Goal: Task Accomplishment & Management: Use online tool/utility

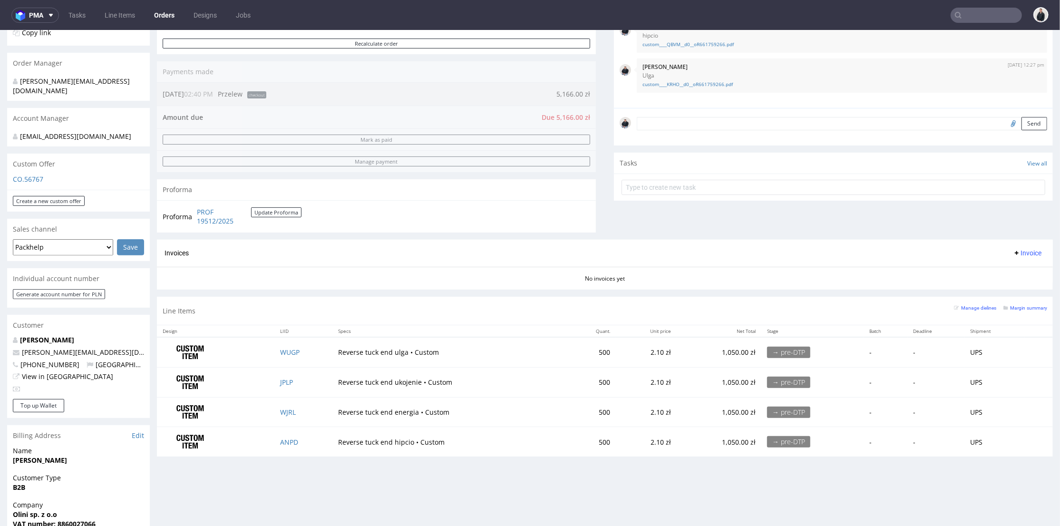
scroll to position [53, 0]
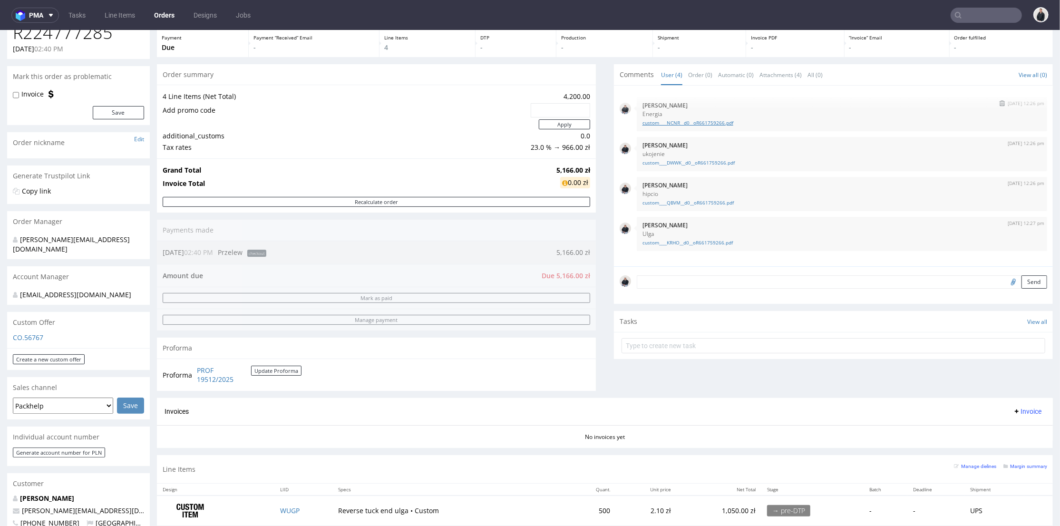
click at [716, 125] on link "custom____NCNR__d0__oR661759266.pdf" at bounding box center [841, 122] width 399 height 7
click at [715, 160] on link "custom____DWWK__d0__oR661759266.pdf" at bounding box center [841, 162] width 399 height 7
click at [708, 200] on link "custom____QBVM__d0__oR661759266.pdf" at bounding box center [841, 202] width 399 height 7
click at [709, 241] on link "custom____KRHO__d0__oR661759266.pdf" at bounding box center [841, 242] width 399 height 7
click at [696, 56] on div "Shipment -" at bounding box center [699, 43] width 93 height 28
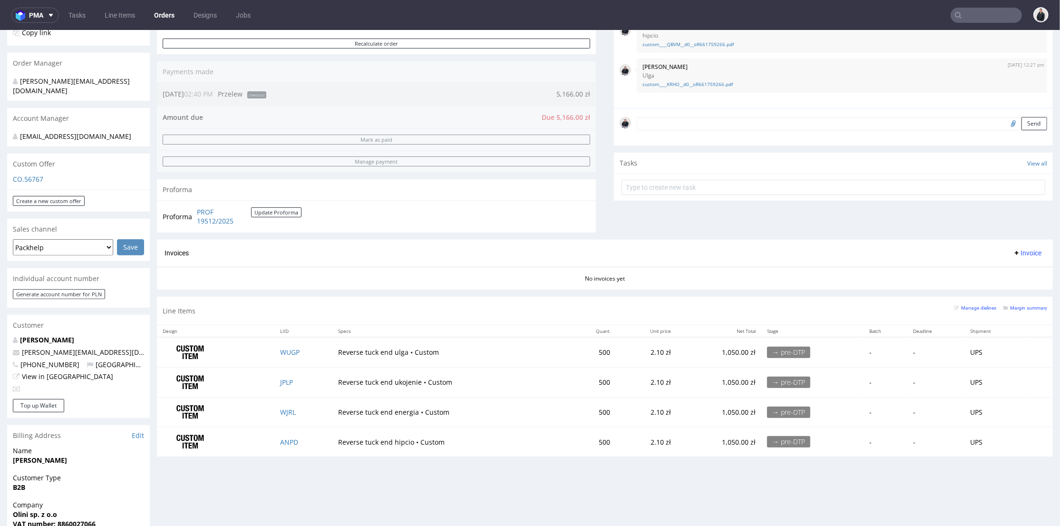
scroll to position [264, 0]
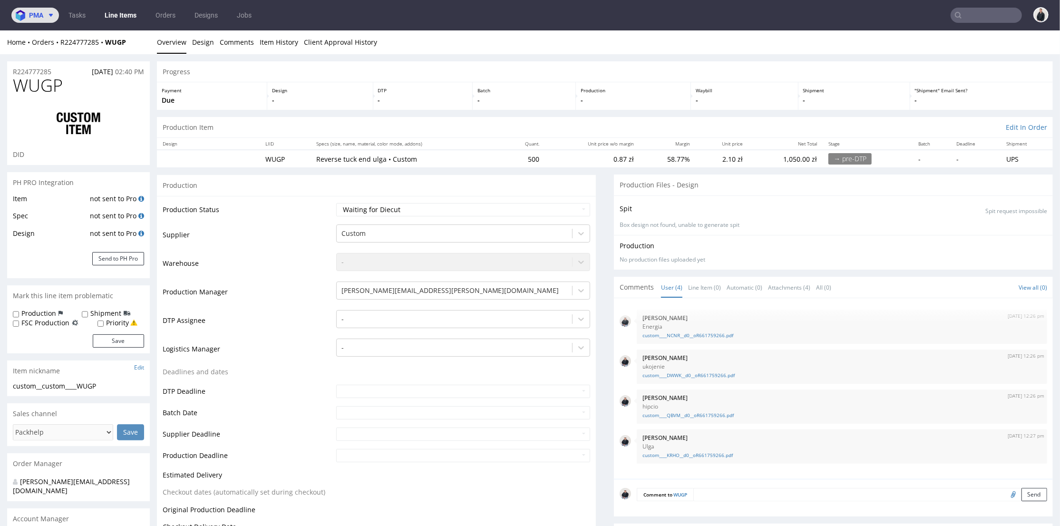
click at [55, 10] on button "pma" at bounding box center [35, 15] width 48 height 15
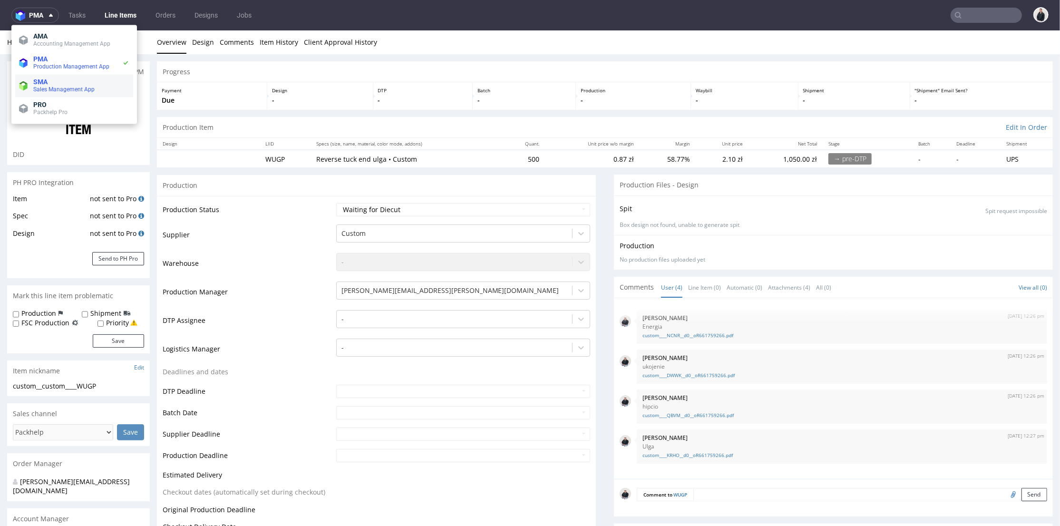
click at [75, 92] on span "Sales Management App" at bounding box center [63, 89] width 61 height 7
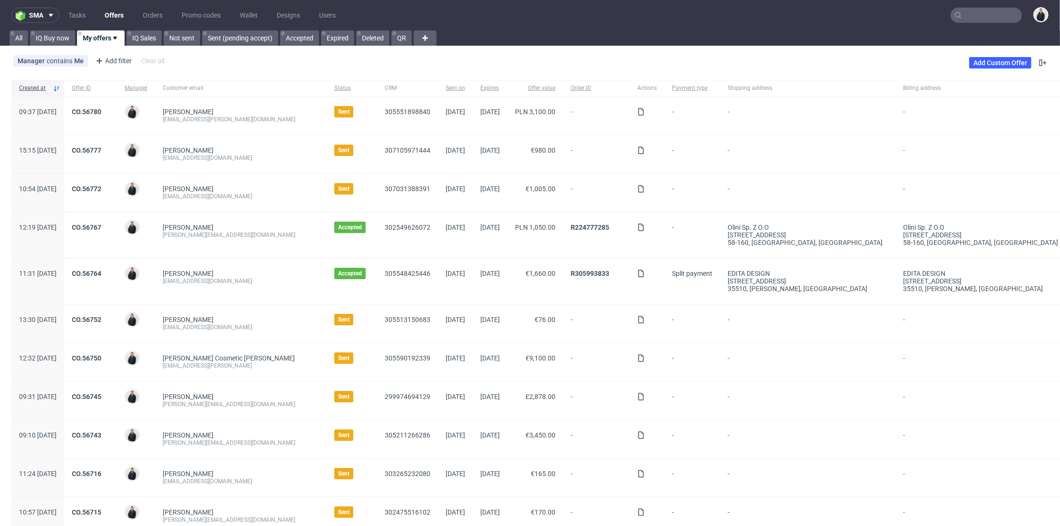
click at [987, 15] on input "text" at bounding box center [985, 15] width 71 height 15
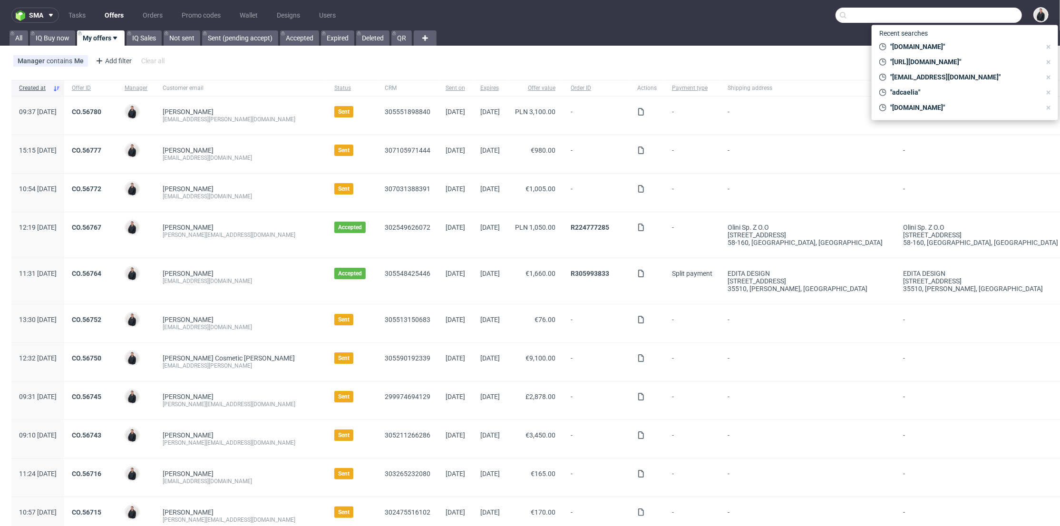
paste input "supplychain@samotics.com"
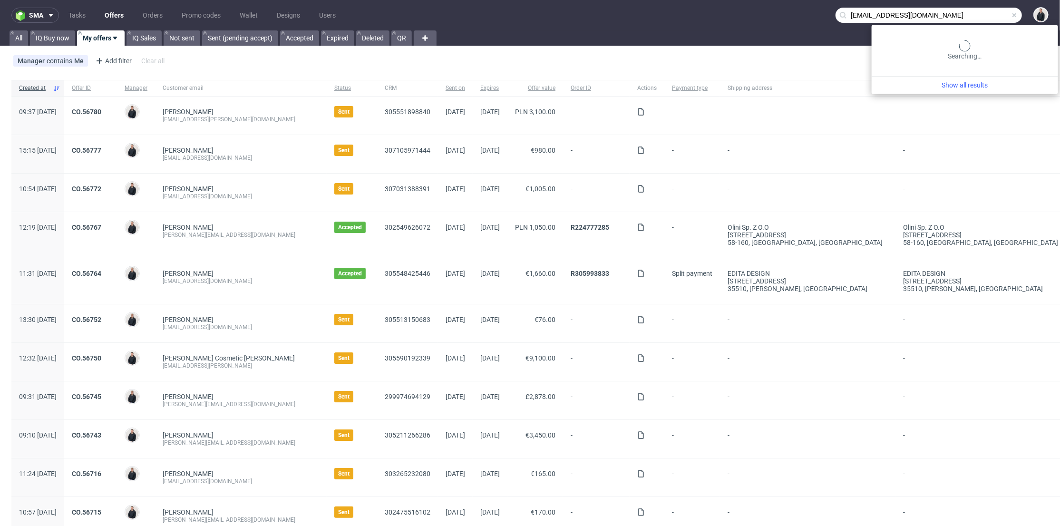
type input "supplychain@samotics.com"
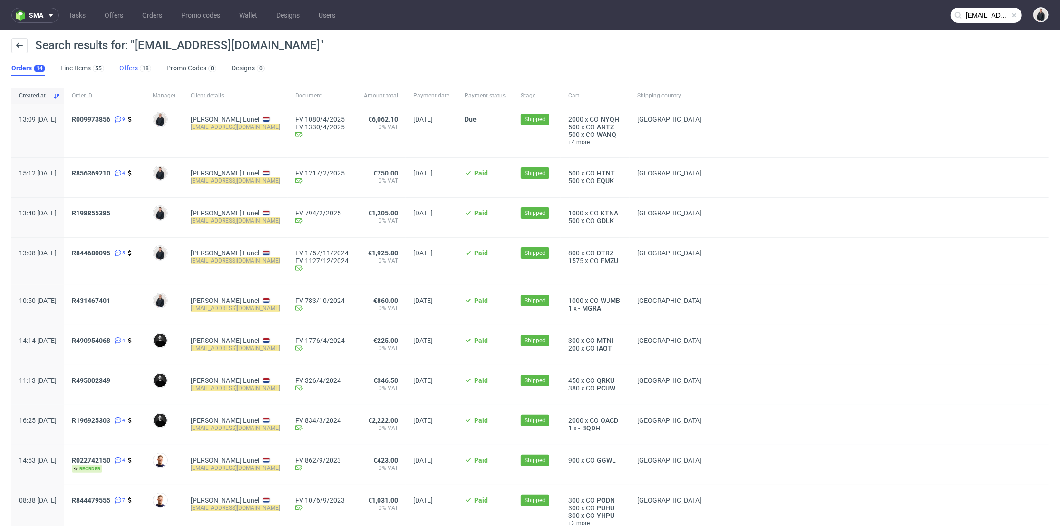
click at [138, 67] on div "18" at bounding box center [144, 68] width 13 height 10
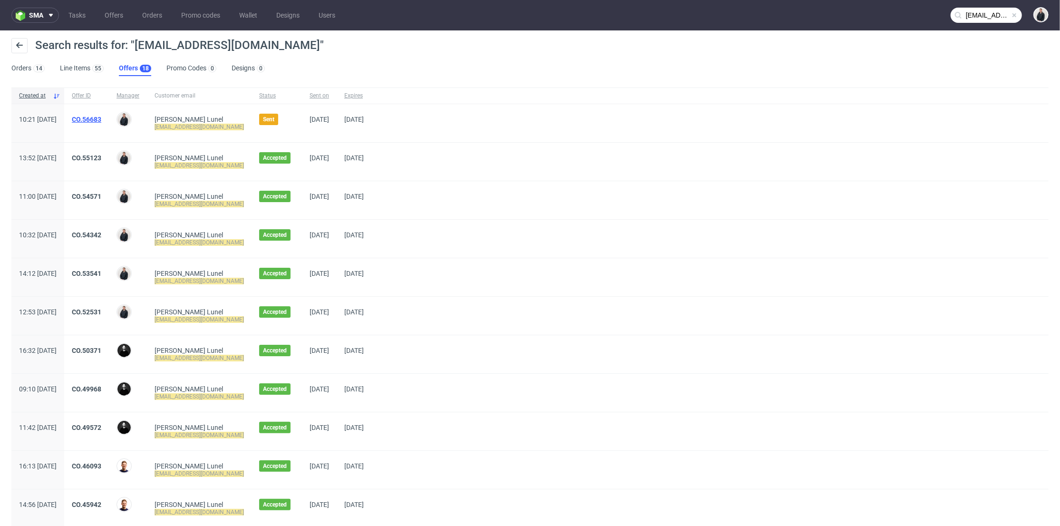
click at [101, 121] on link "CO.56683" at bounding box center [86, 120] width 29 height 8
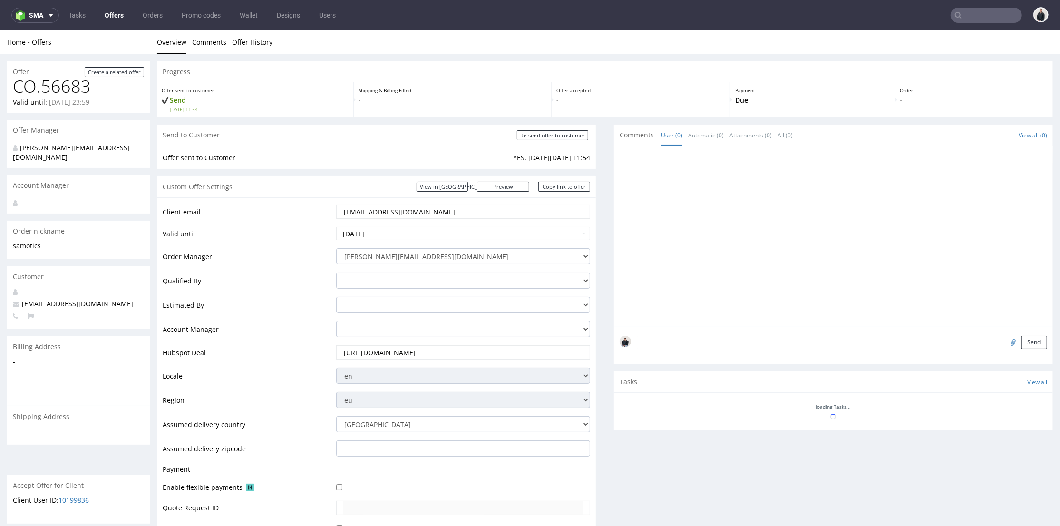
scroll to position [361, 0]
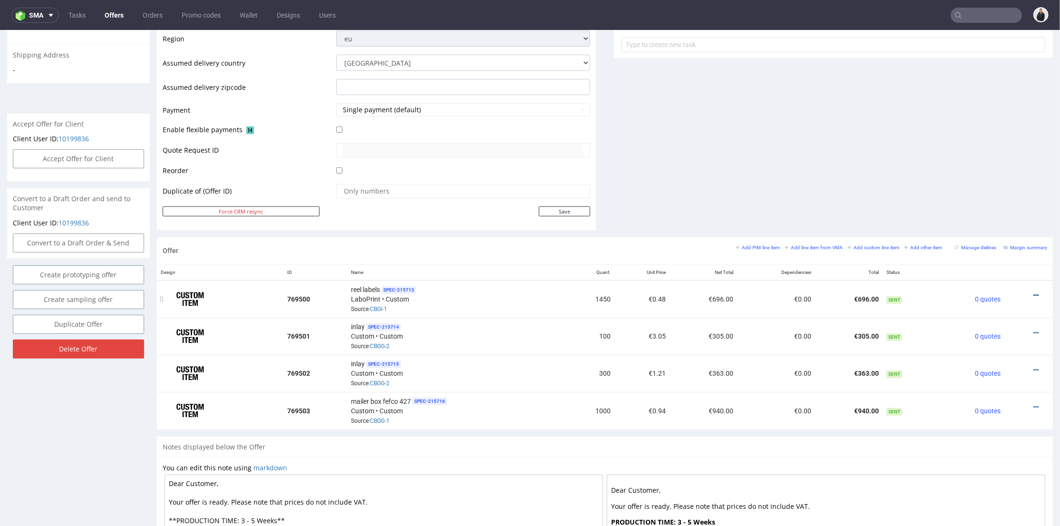
click at [1033, 291] on icon at bounding box center [1035, 294] width 5 height 7
click at [988, 244] on span "Add quantity" at bounding box center [993, 241] width 77 height 10
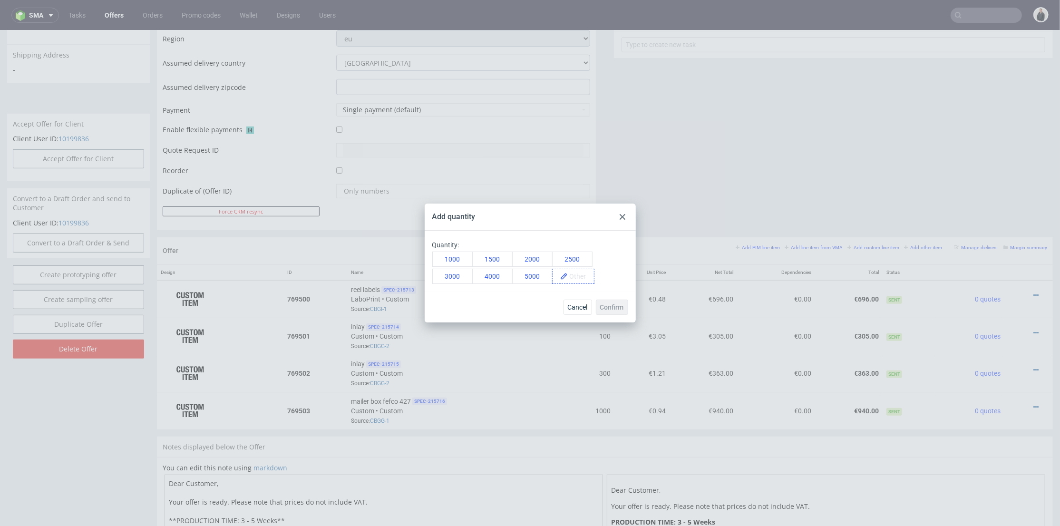
click at [578, 274] on span at bounding box center [581, 276] width 26 height 14
paste span
click at [585, 281] on span "2350" at bounding box center [580, 276] width 25 height 14
click at [603, 306] on span "Confirm" at bounding box center [612, 307] width 24 height 7
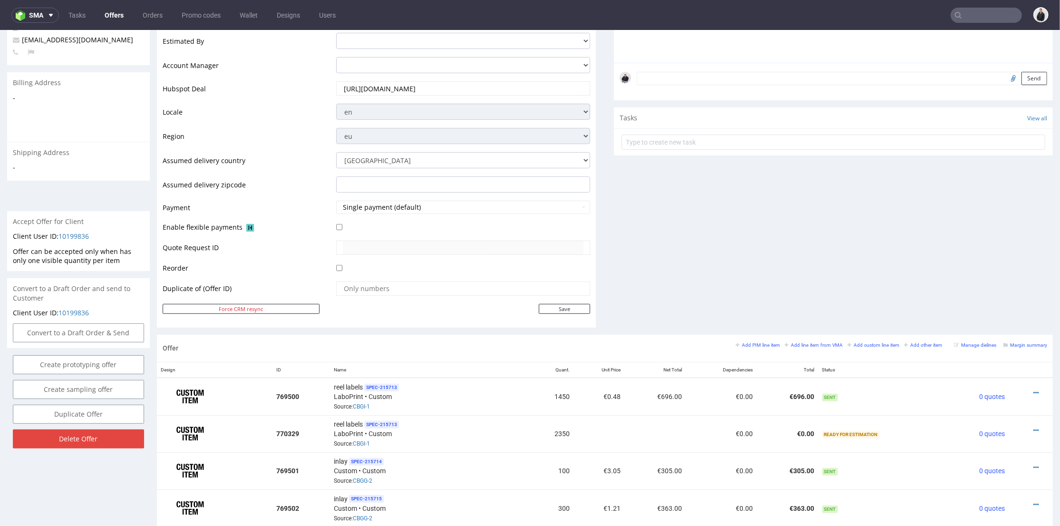
scroll to position [422, 0]
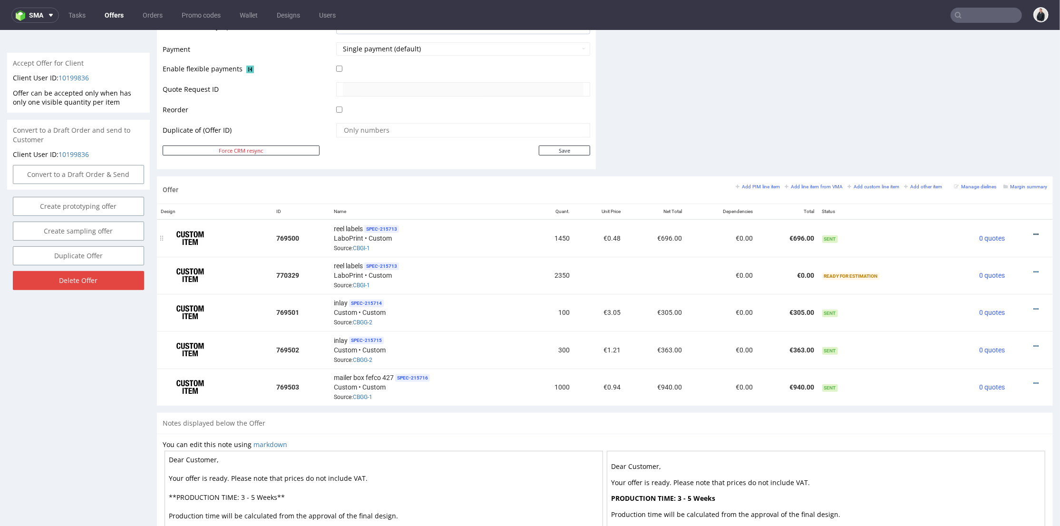
click at [1033, 231] on icon at bounding box center [1035, 234] width 5 height 7
click at [979, 123] on li "Edit item price" at bounding box center [989, 128] width 92 height 17
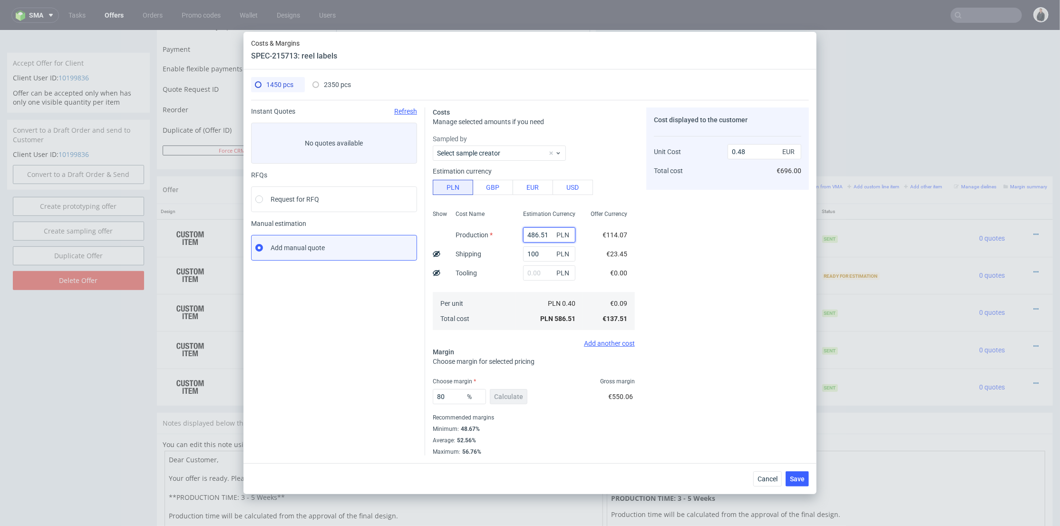
click at [540, 232] on input "486.51" at bounding box center [549, 234] width 52 height 15
click at [534, 247] on input "100" at bounding box center [549, 253] width 52 height 15
click at [768, 476] on span "Cancel" at bounding box center [767, 478] width 20 height 7
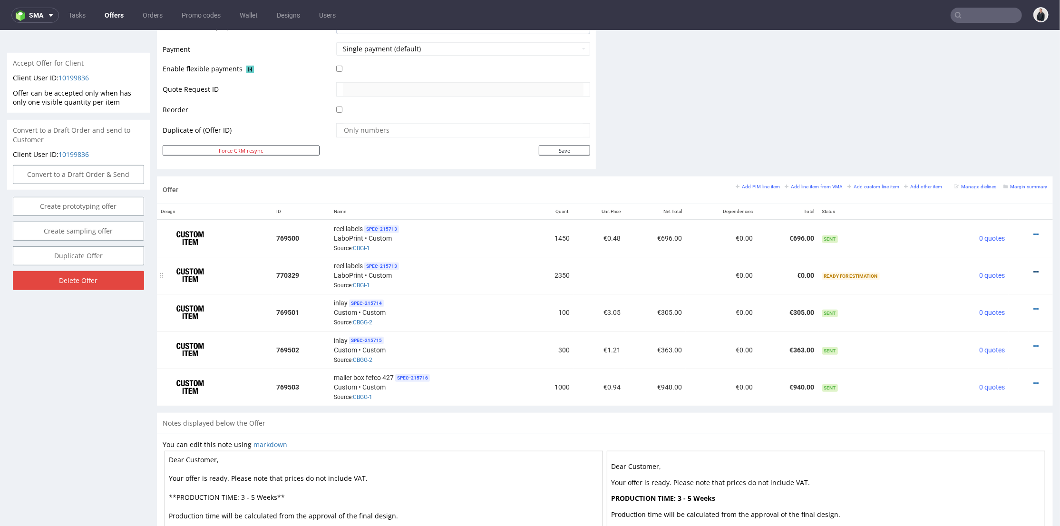
click at [1033, 269] on icon at bounding box center [1035, 271] width 5 height 7
click at [977, 167] on span "Add cost manually" at bounding box center [993, 165] width 77 height 10
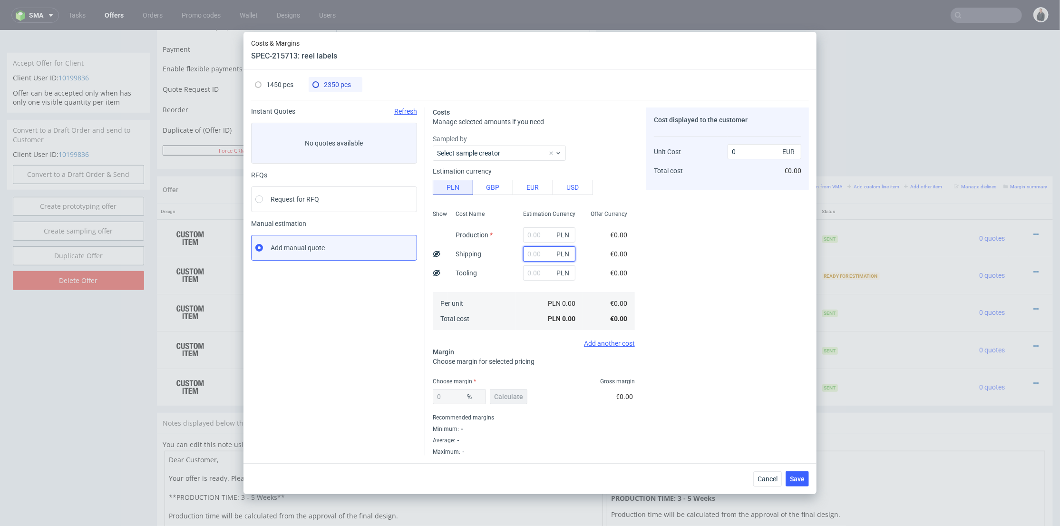
click at [527, 252] on input "text" at bounding box center [549, 253] width 52 height 15
type input "100"
type input "0.01"
type input "100"
click at [538, 229] on input "text" at bounding box center [549, 234] width 52 height 15
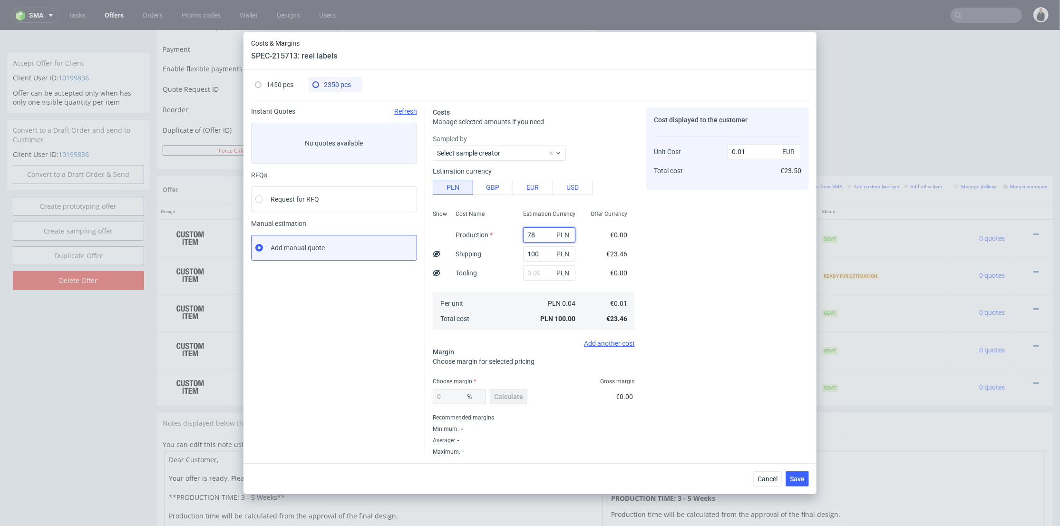
type input "780"
type input "0.09"
click at [528, 234] on input "780" at bounding box center [549, 234] width 52 height 15
type input "781"
click at [503, 262] on div "Cost Name Production Shipping Tooling Per unit Total cost" at bounding box center [482, 269] width 68 height 126
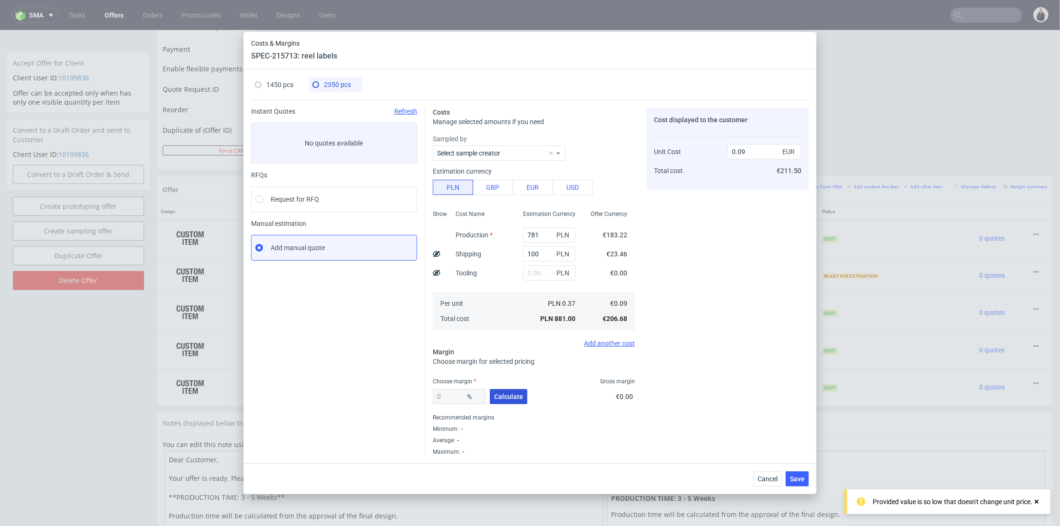
click at [501, 400] on button "Calculate" at bounding box center [509, 396] width 38 height 15
type input "49.85"
type input "0.18"
click at [281, 83] on span "1450 pcs" at bounding box center [279, 85] width 27 height 8
type input "486.51"
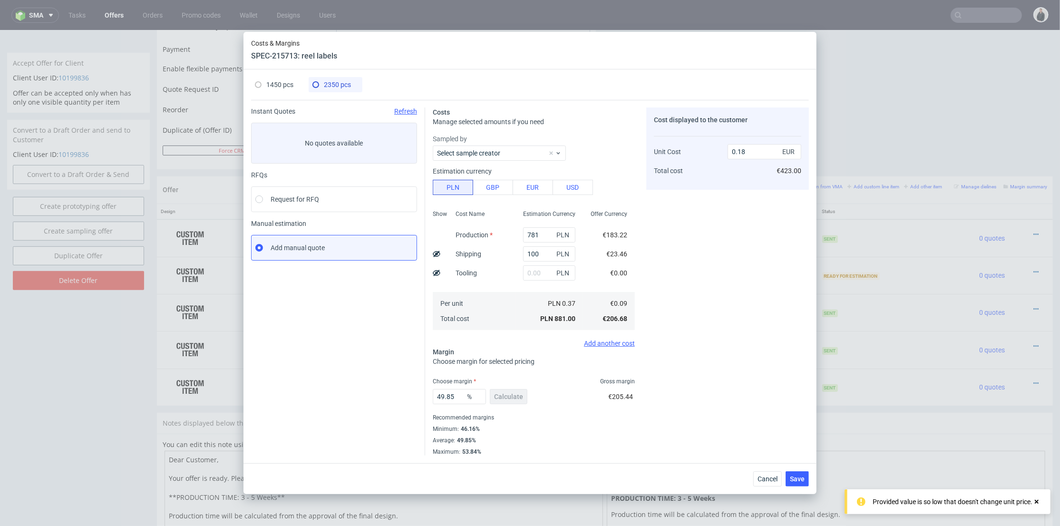
type input "80"
type input "0.48"
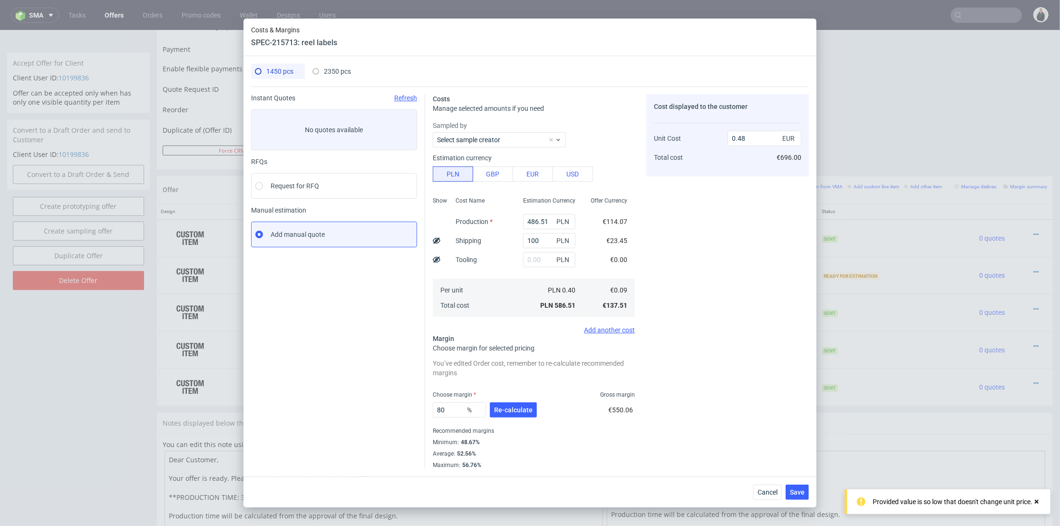
click at [333, 71] on span "2350 pcs" at bounding box center [337, 72] width 27 height 8
type input "781"
type input "49.85"
type input "0.18"
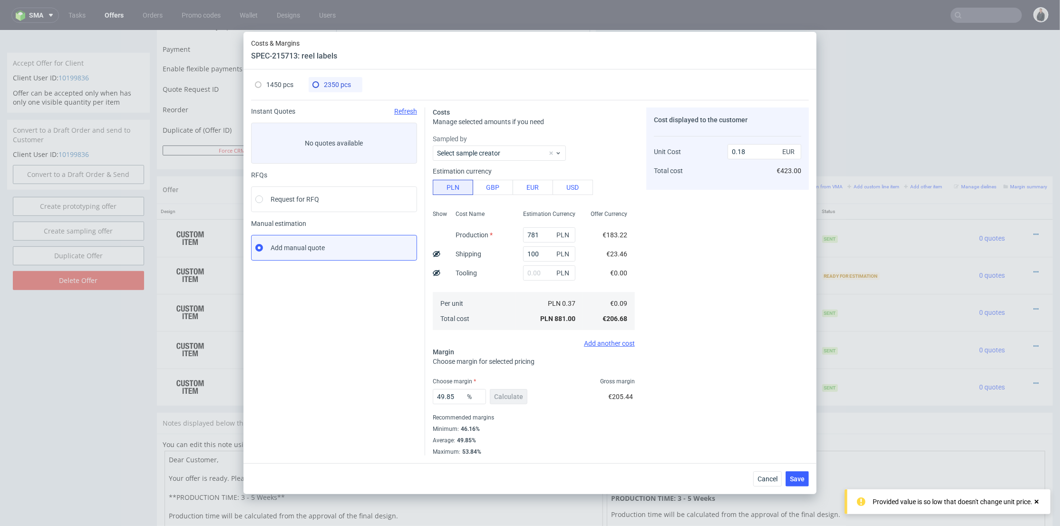
click at [289, 79] on div "1450 pcs" at bounding box center [274, 84] width 39 height 15
type input "486.51"
type input "80"
type input "0.48"
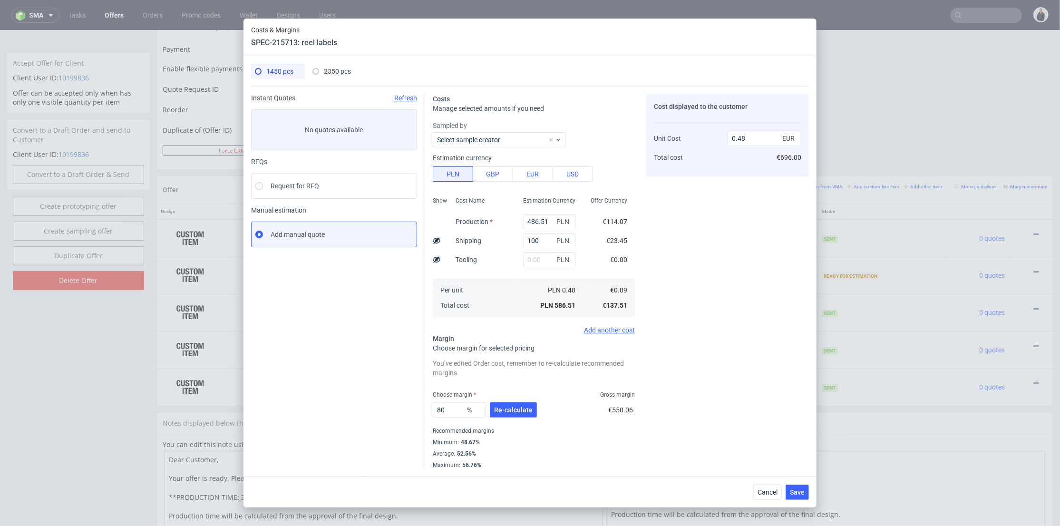
click at [329, 77] on div "2350 pcs" at bounding box center [331, 71] width 39 height 15
type input "781"
type input "49.85"
type input "0.18"
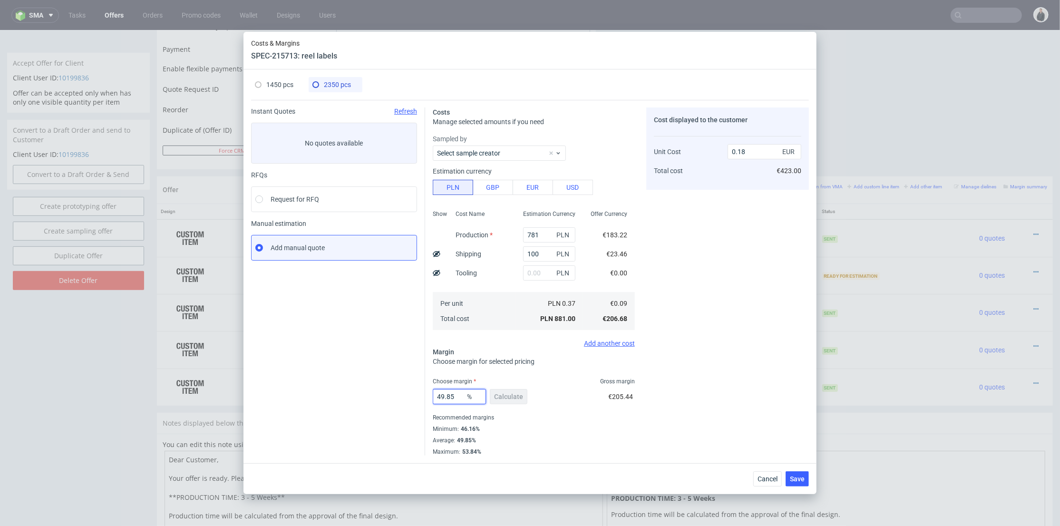
drag, startPoint x: 454, startPoint y: 394, endPoint x: 405, endPoint y: 393, distance: 49.0
click at [405, 393] on div "Instant Quotes Refresh No quotes available RFQs Request for RFQ Manual estimati…" at bounding box center [530, 278] width 558 height 356
type input "80"
click at [764, 320] on div "Cost displayed to the customer Unit Cost Total cost 0.18 EUR €423.00" at bounding box center [727, 281] width 163 height 348
type input "0.44"
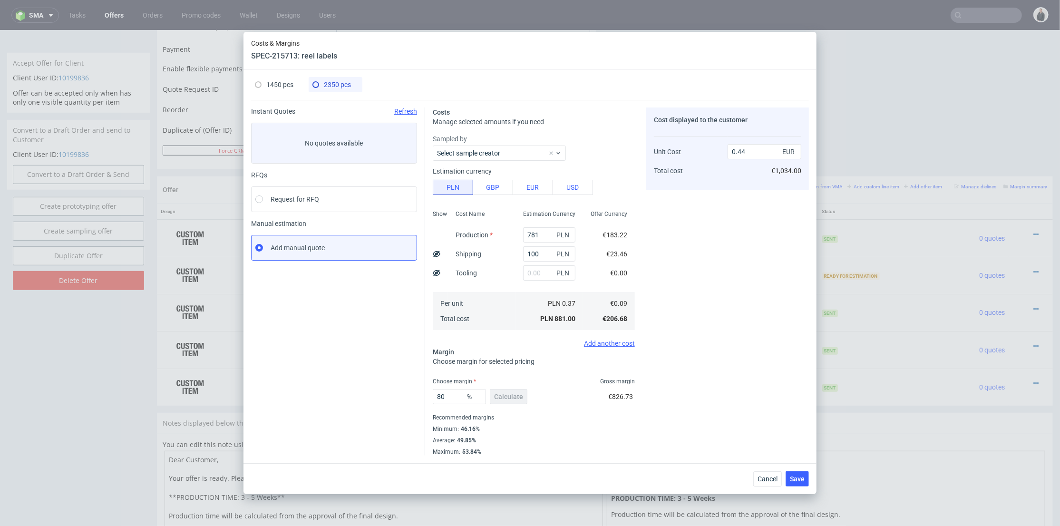
click at [281, 87] on span "1450 pcs" at bounding box center [279, 85] width 27 height 8
type input "486.51"
type input "0.48"
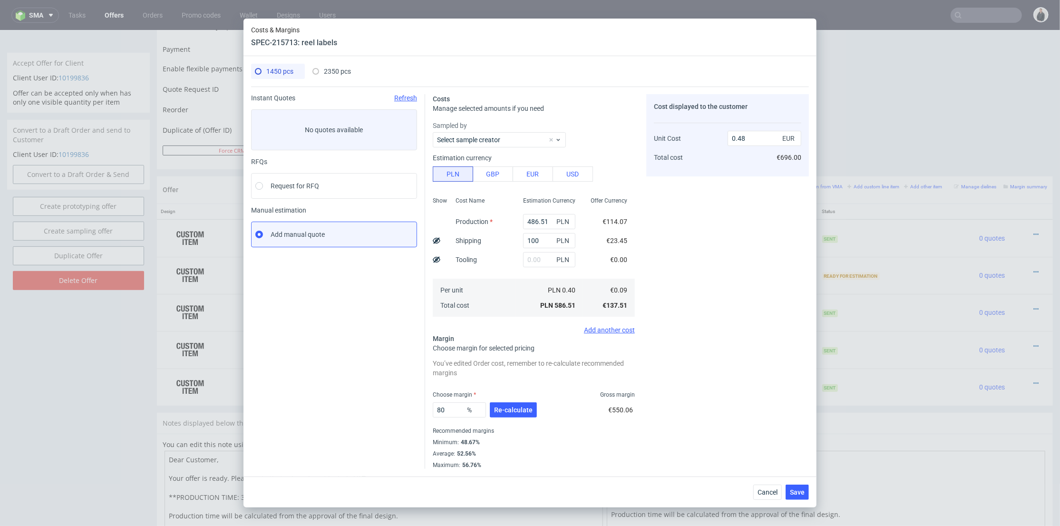
click at [330, 85] on div "1450 pcs 2350 pcs" at bounding box center [530, 75] width 558 height 23
click at [339, 74] on span "2350 pcs" at bounding box center [337, 72] width 27 height 8
type input "781"
type input "0.44"
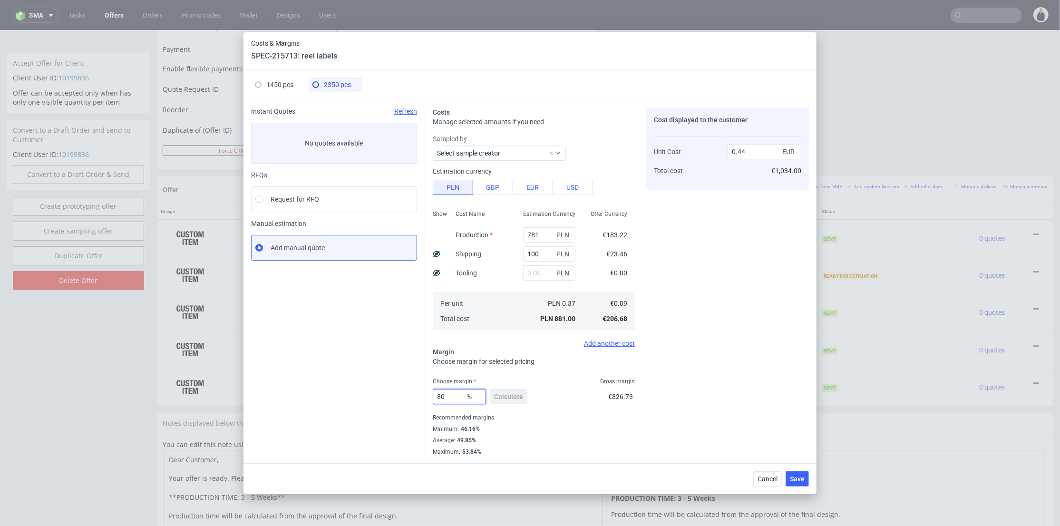
drag, startPoint x: 452, startPoint y: 398, endPoint x: 422, endPoint y: 395, distance: 30.6
click at [422, 395] on div "Instant Quotes Refresh No quotes available RFQs Request for RFQ Manual estimati…" at bounding box center [530, 278] width 558 height 356
type input "75"
type input "0.35"
click at [766, 307] on div "Cost displayed to the customer Unit Cost Total cost 0.35 EUR €1,034.00" at bounding box center [727, 281] width 163 height 348
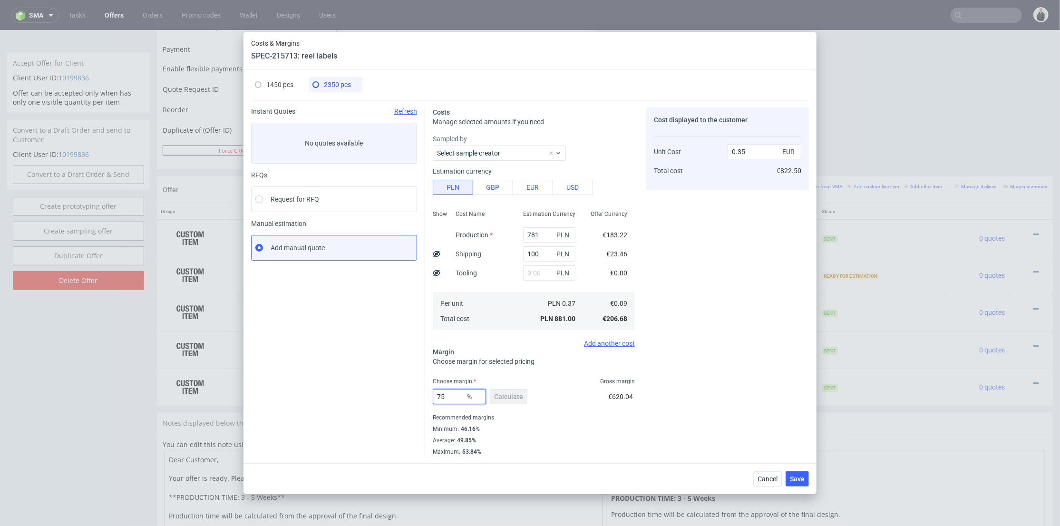
click at [437, 398] on input "75" at bounding box center [459, 396] width 53 height 15
click at [734, 357] on div "Cost displayed to the customer Unit Cost Total cost 0.35 EUR €822.50" at bounding box center [727, 281] width 163 height 348
click at [796, 475] on span "Save" at bounding box center [797, 478] width 15 height 7
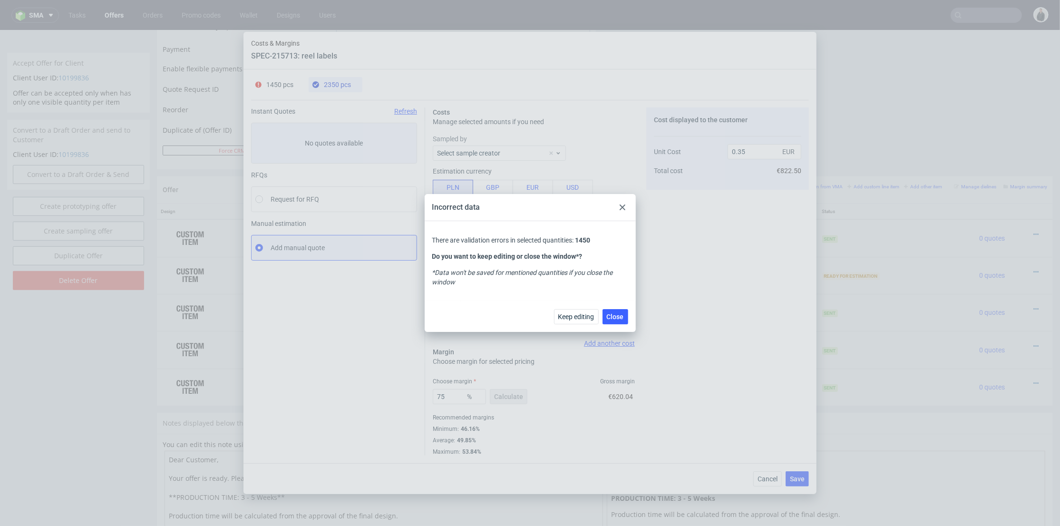
click at [625, 199] on div "Incorrect data" at bounding box center [530, 207] width 211 height 27
click at [625, 204] on icon at bounding box center [622, 207] width 6 height 6
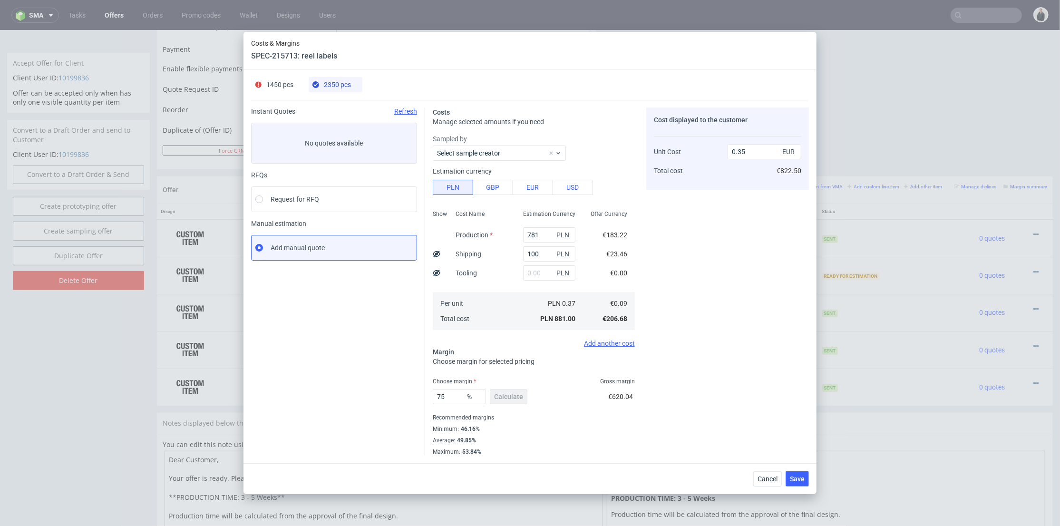
click at [280, 86] on span "1450 pcs" at bounding box center [279, 85] width 27 height 8
type input "486.51"
type input "80"
type input "0.48"
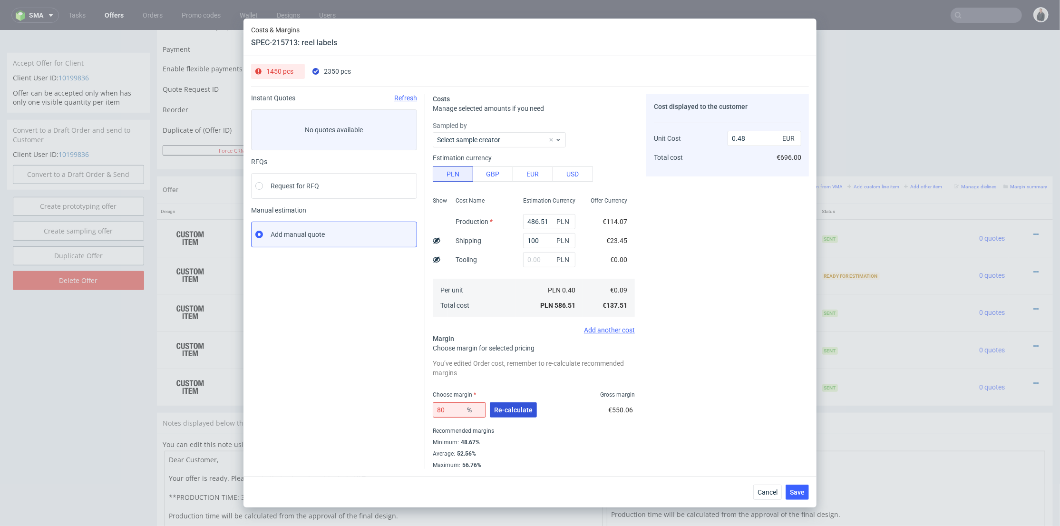
click at [514, 416] on button "Re-calculate" at bounding box center [513, 409] width 47 height 15
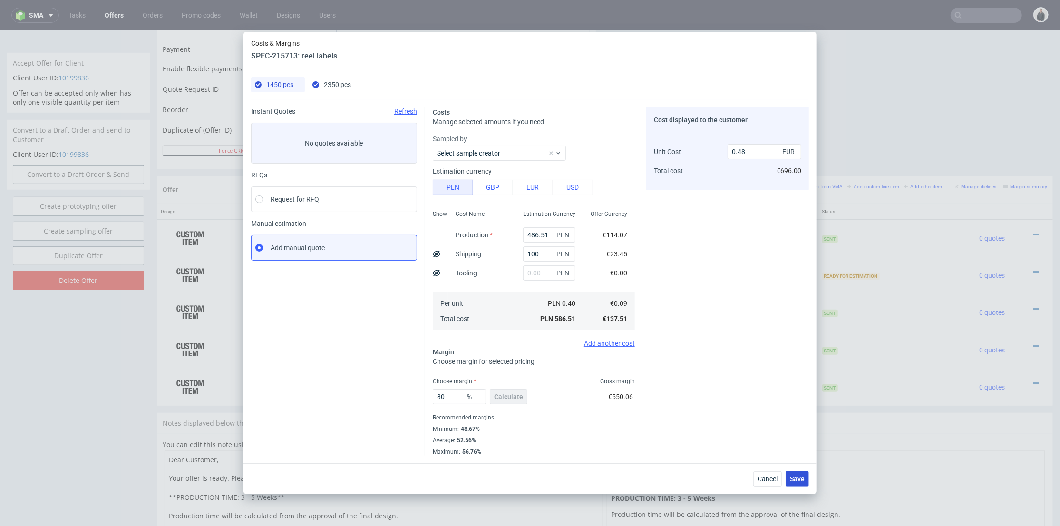
click at [803, 477] on span "Save" at bounding box center [797, 478] width 15 height 7
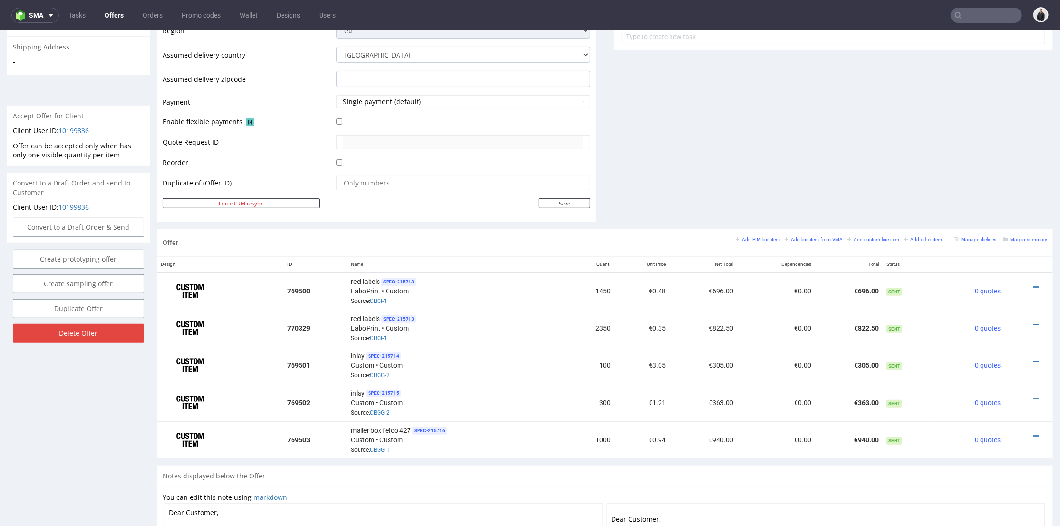
scroll to position [53, 0]
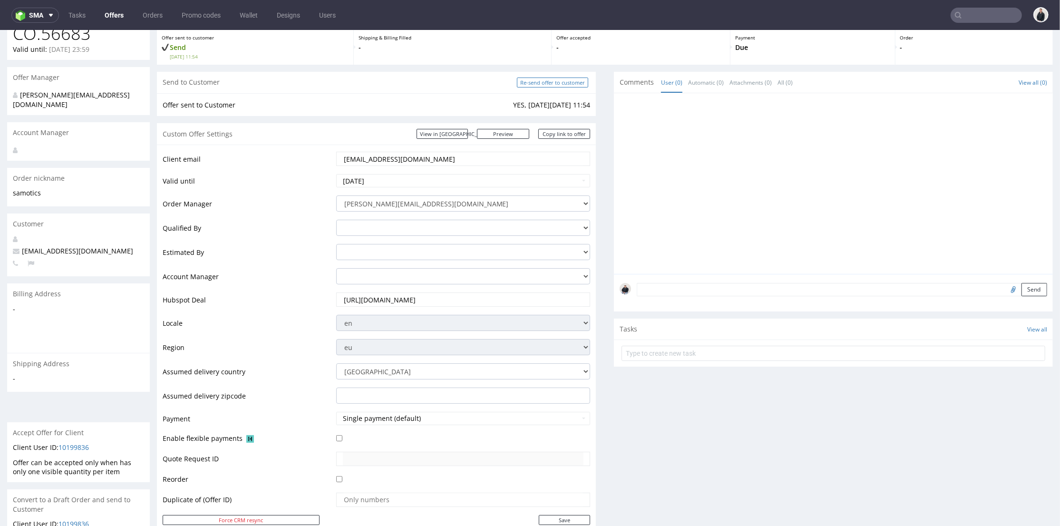
click at [551, 81] on input "Re-send offer to customer" at bounding box center [552, 82] width 71 height 10
type input "In progress..."
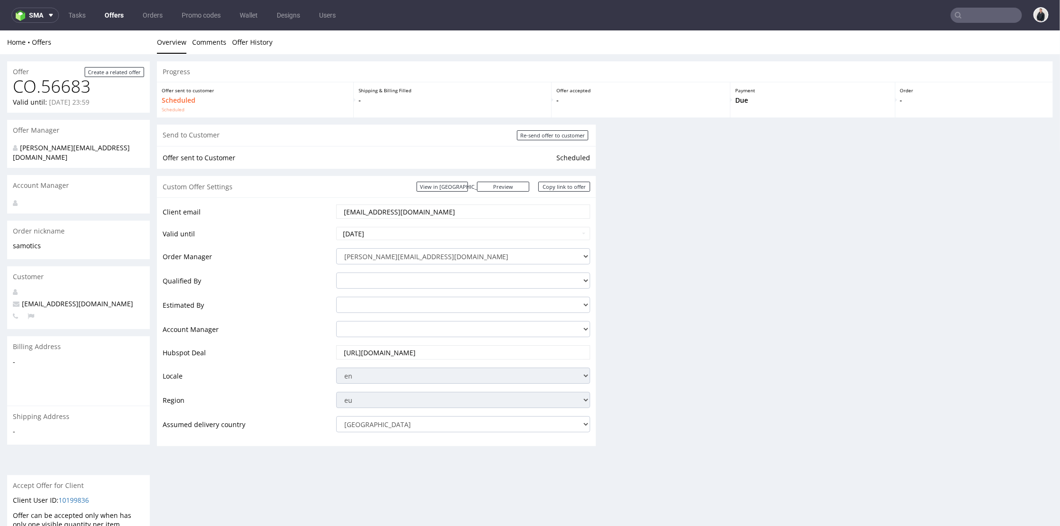
scroll to position [0, 0]
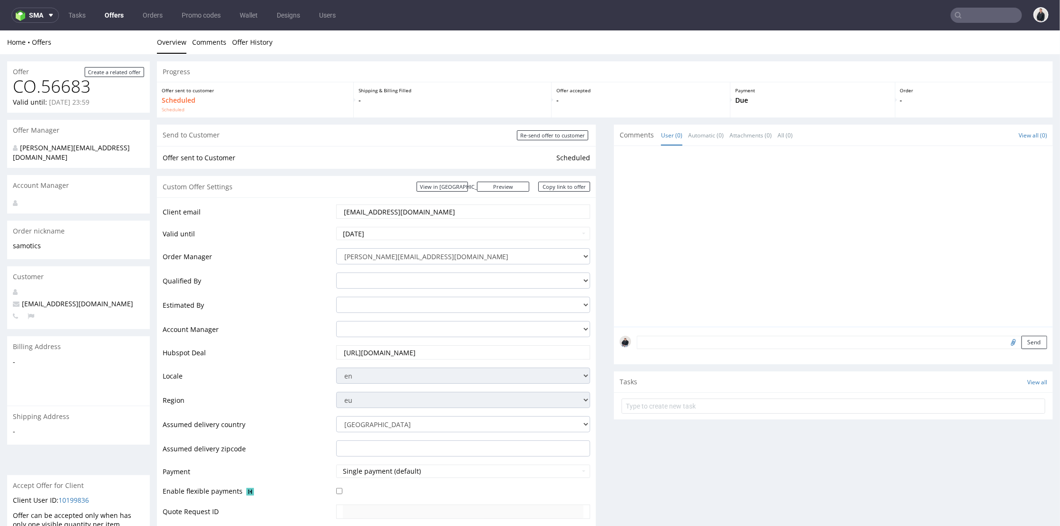
click at [967, 16] on input "text" at bounding box center [985, 15] width 71 height 15
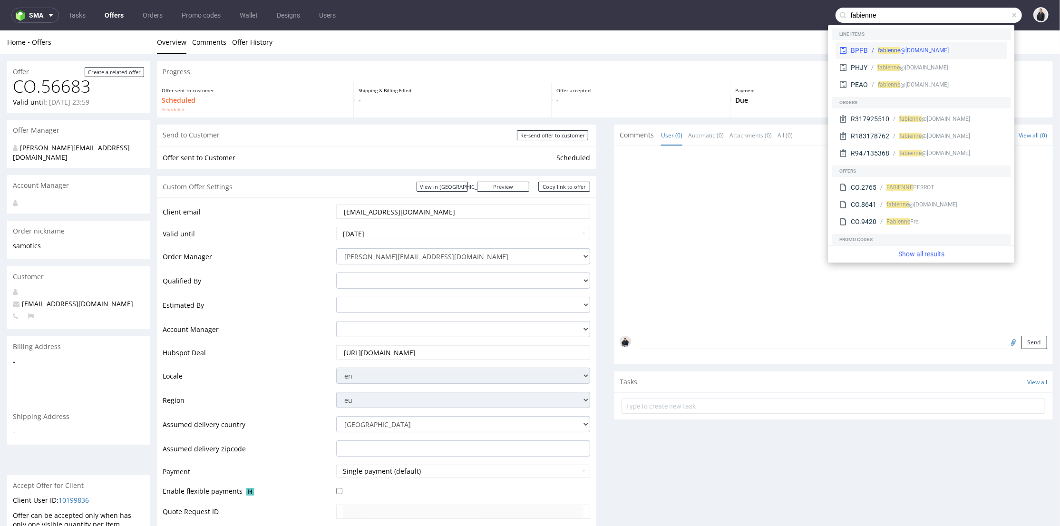
type input "fabienne"
click at [932, 54] on div "fabienne @adcaelia.com" at bounding box center [913, 50] width 71 height 9
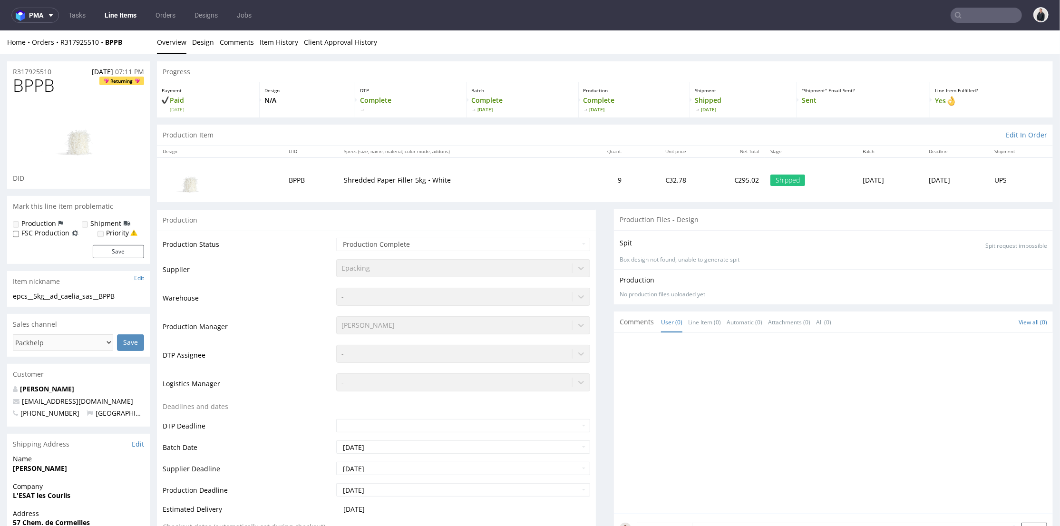
scroll to position [264, 0]
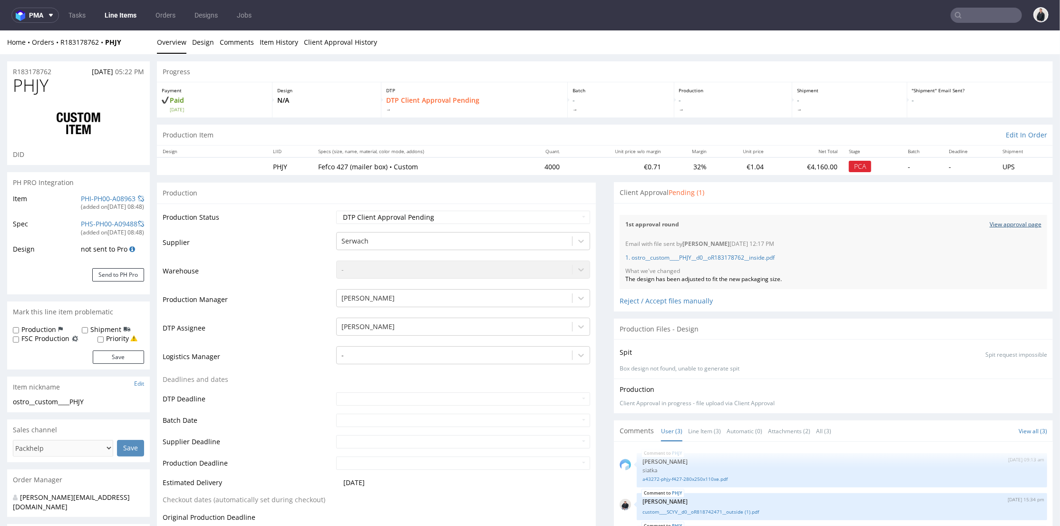
click at [989, 223] on link "View approval page" at bounding box center [1015, 224] width 52 height 8
